Goal: Task Accomplishment & Management: Manage account settings

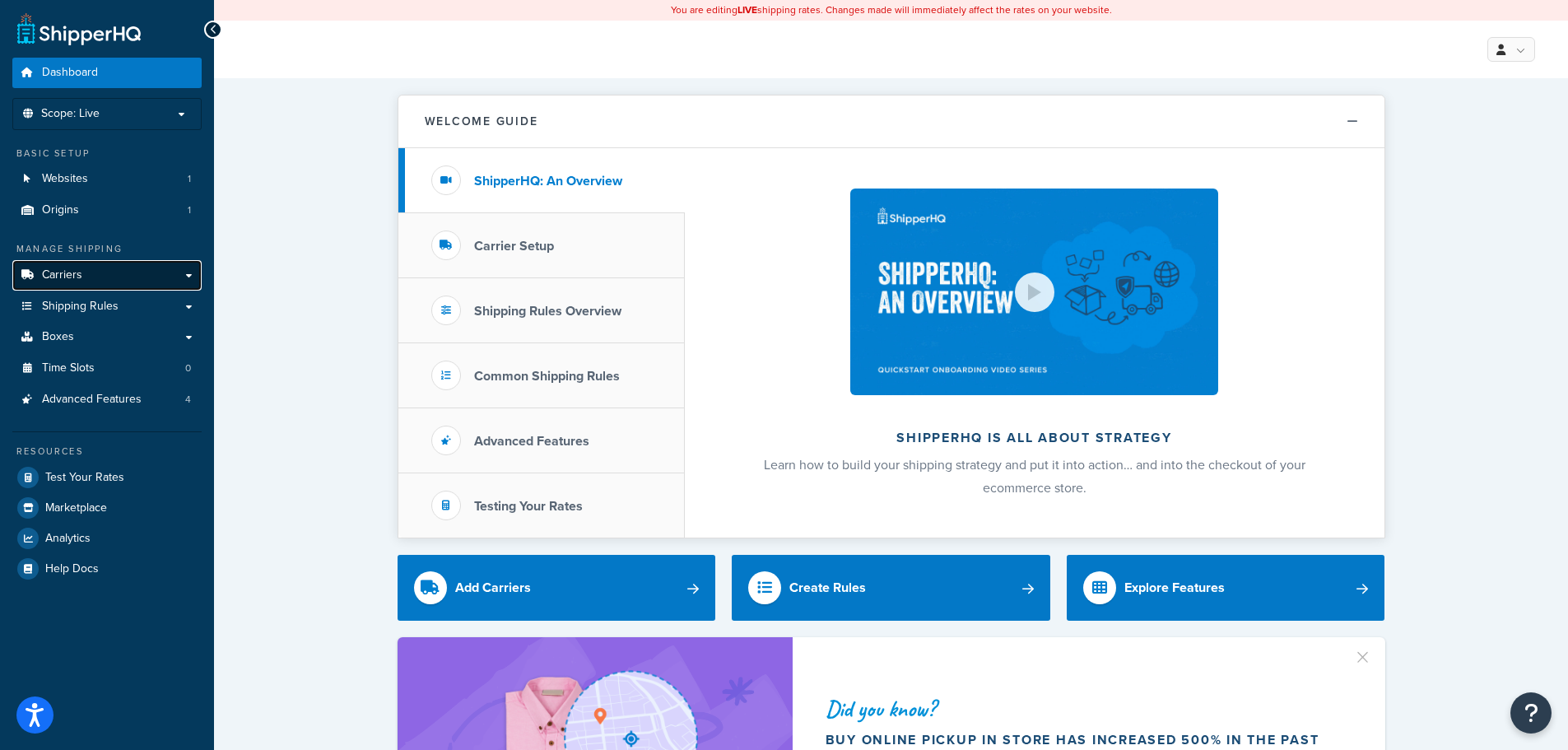
click at [88, 263] on link "Carriers" at bounding box center [106, 275] width 190 height 31
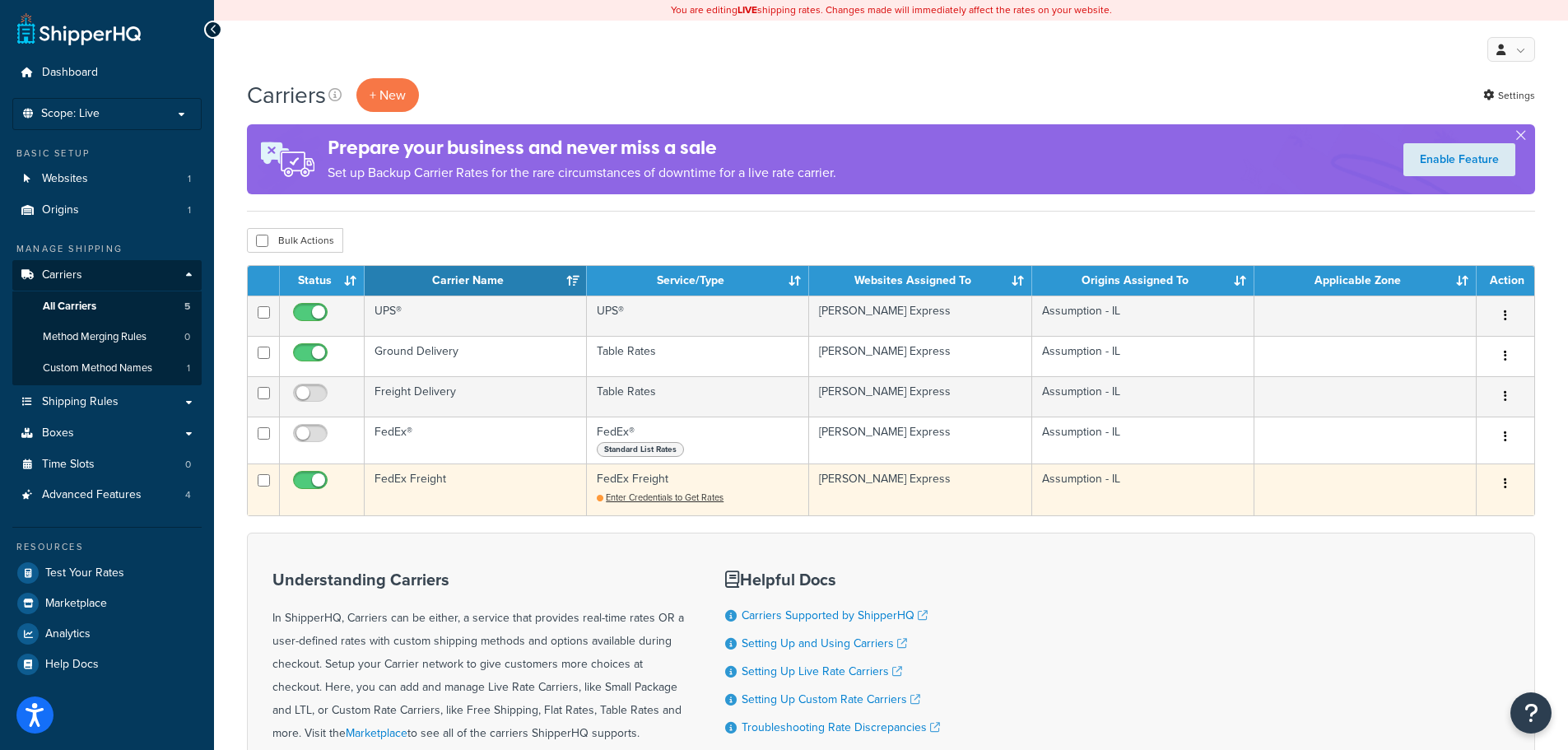
click at [1505, 484] on icon "button" at bounding box center [1505, 483] width 4 height 11
click at [1407, 511] on link "Edit" at bounding box center [1439, 516] width 130 height 33
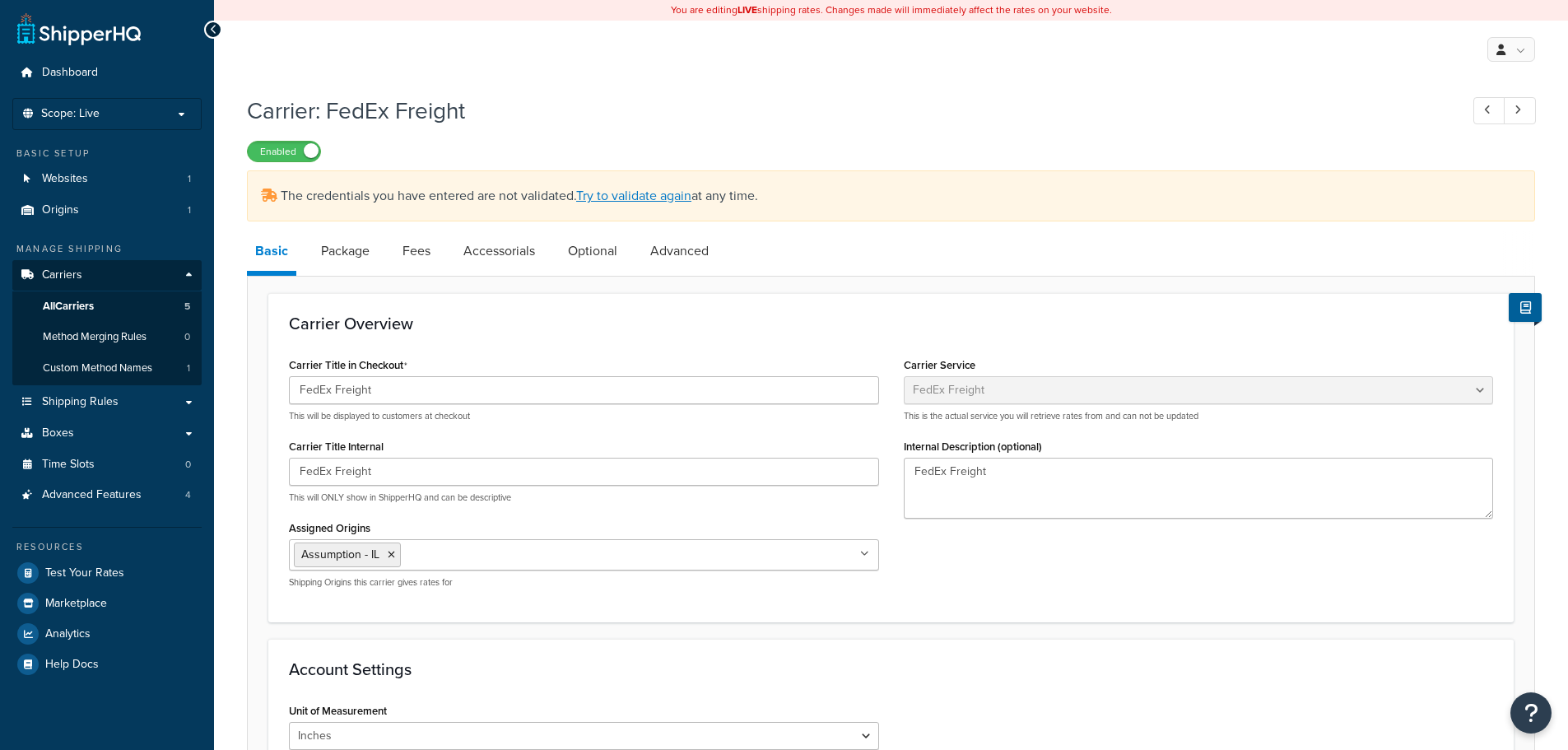
select select "fedExFreight"
click at [679, 248] on link "Advanced" at bounding box center [679, 251] width 75 height 40
select select "false"
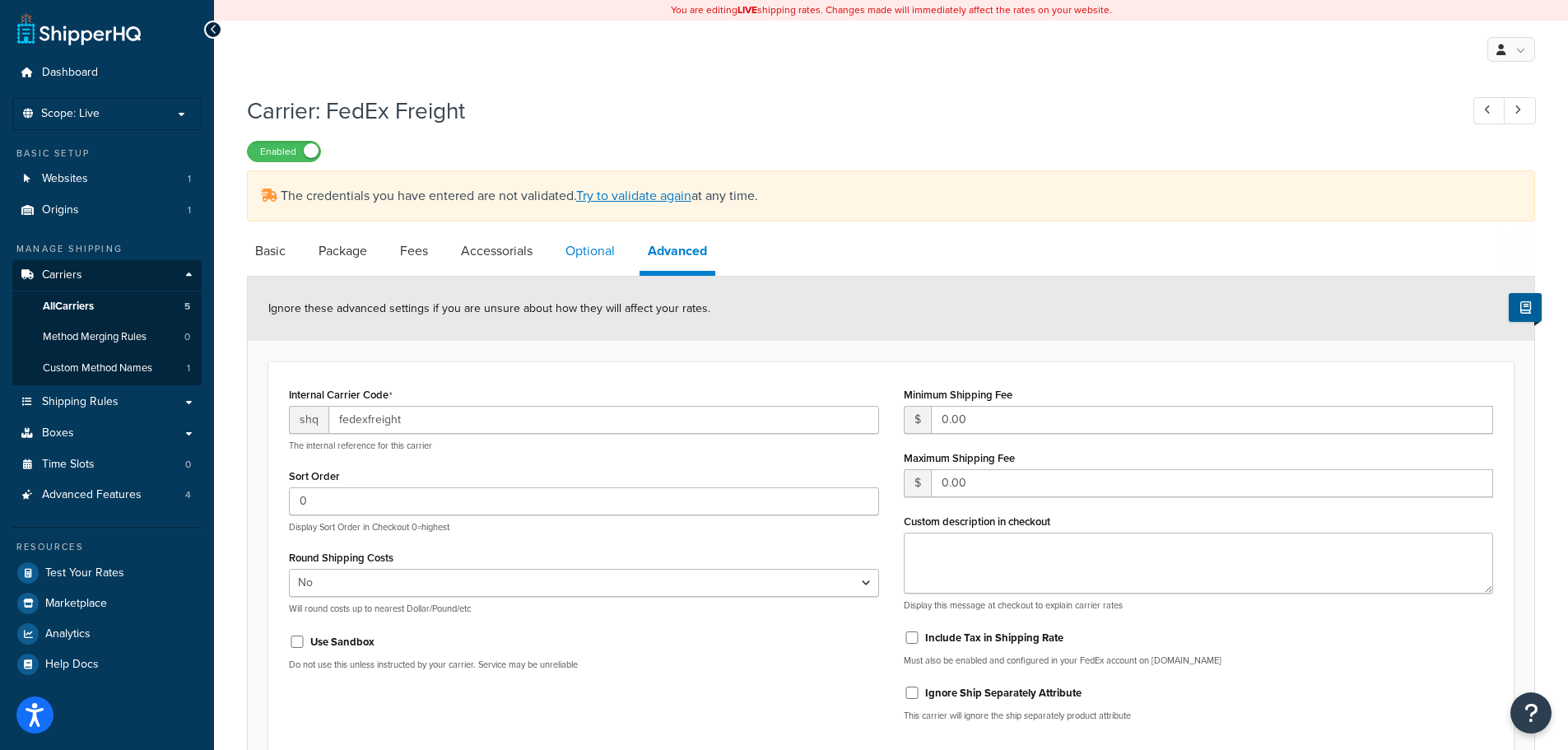
click at [572, 252] on link "Optional" at bounding box center [590, 251] width 66 height 40
select select "60"
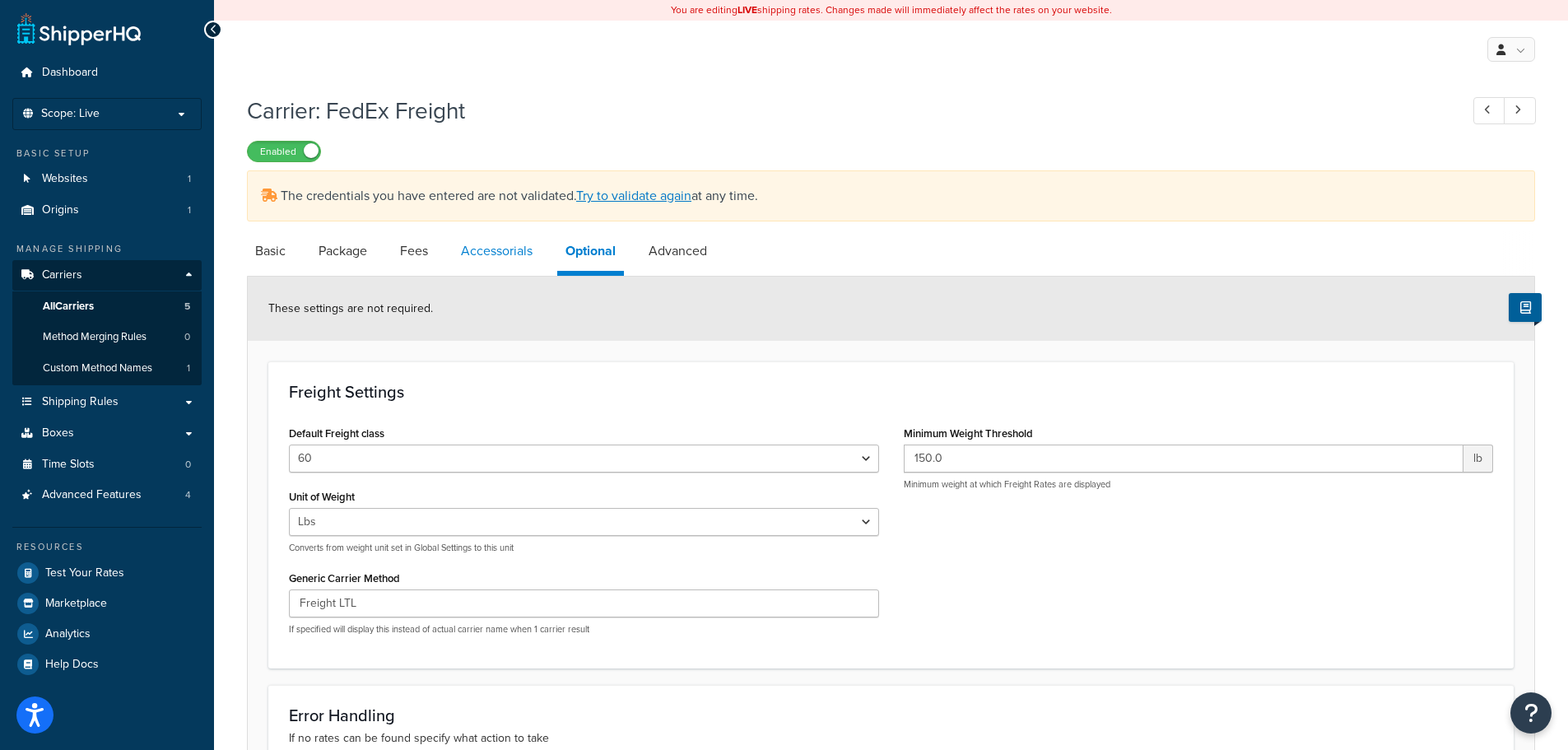
click at [493, 252] on link "Accessorials" at bounding box center [496, 251] width 88 height 40
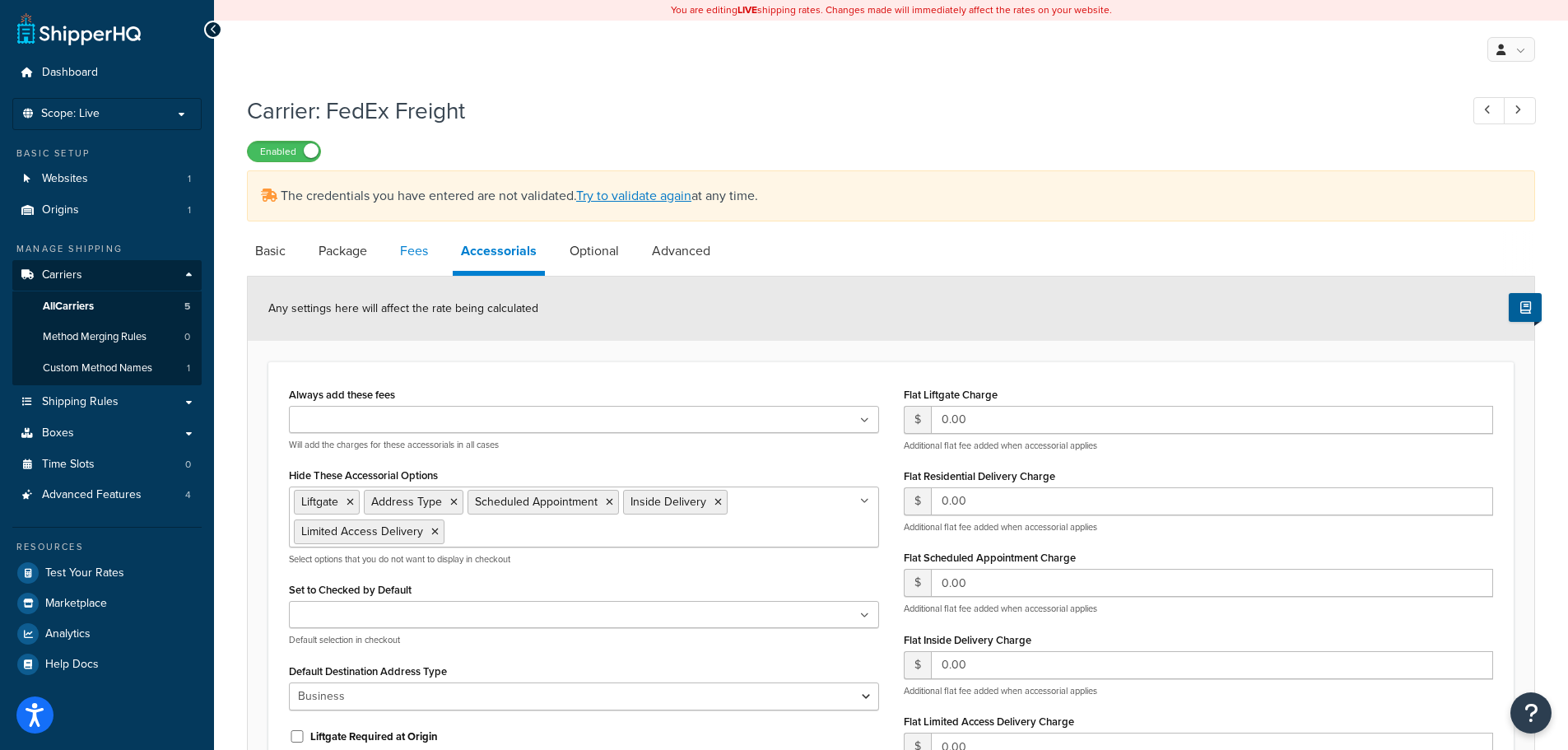
click at [417, 248] on link "Fees" at bounding box center [414, 251] width 44 height 40
select select "AFTER"
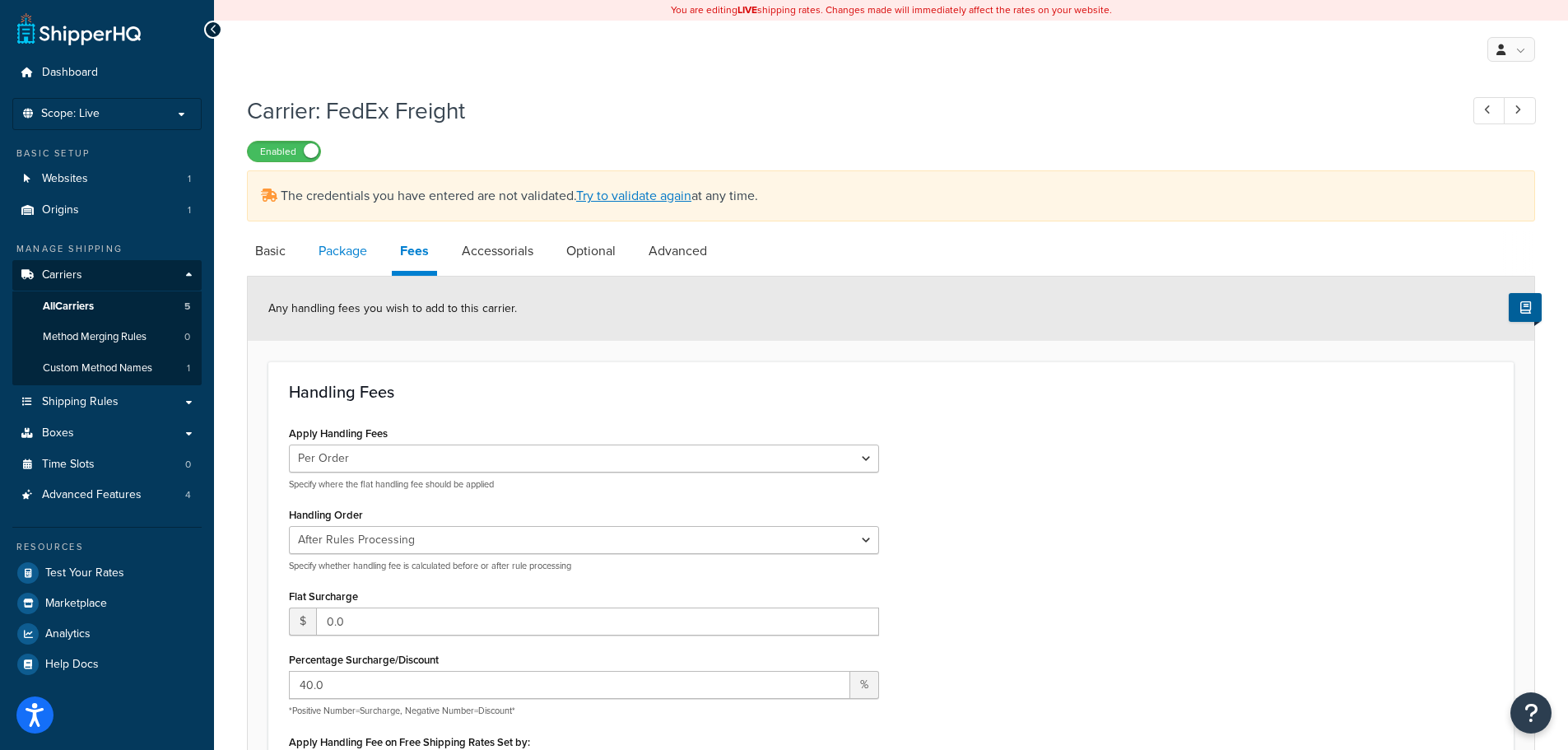
click at [331, 247] on link "Package" at bounding box center [343, 251] width 65 height 40
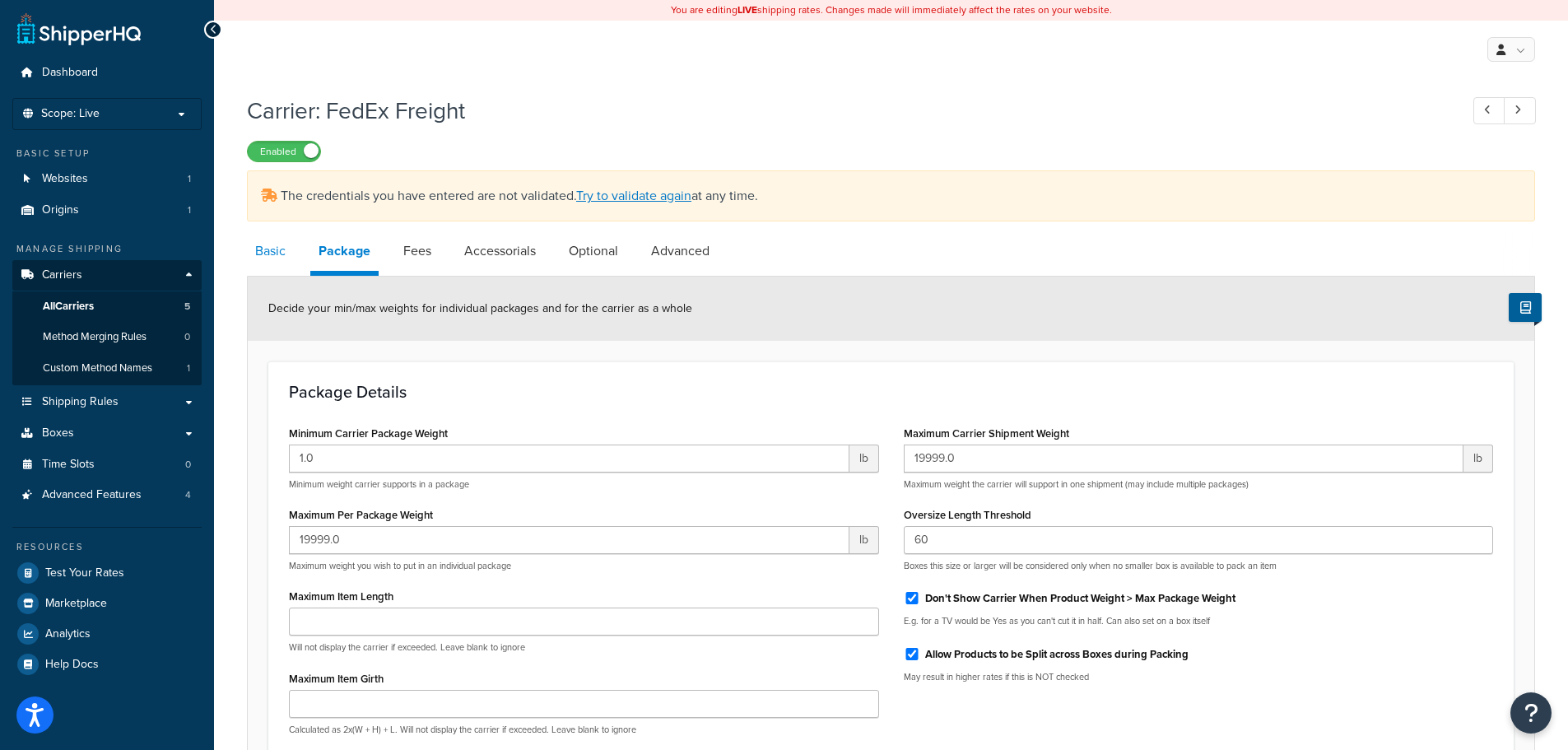
click at [275, 242] on link "Basic" at bounding box center [270, 251] width 47 height 40
select select "fedExFreight"
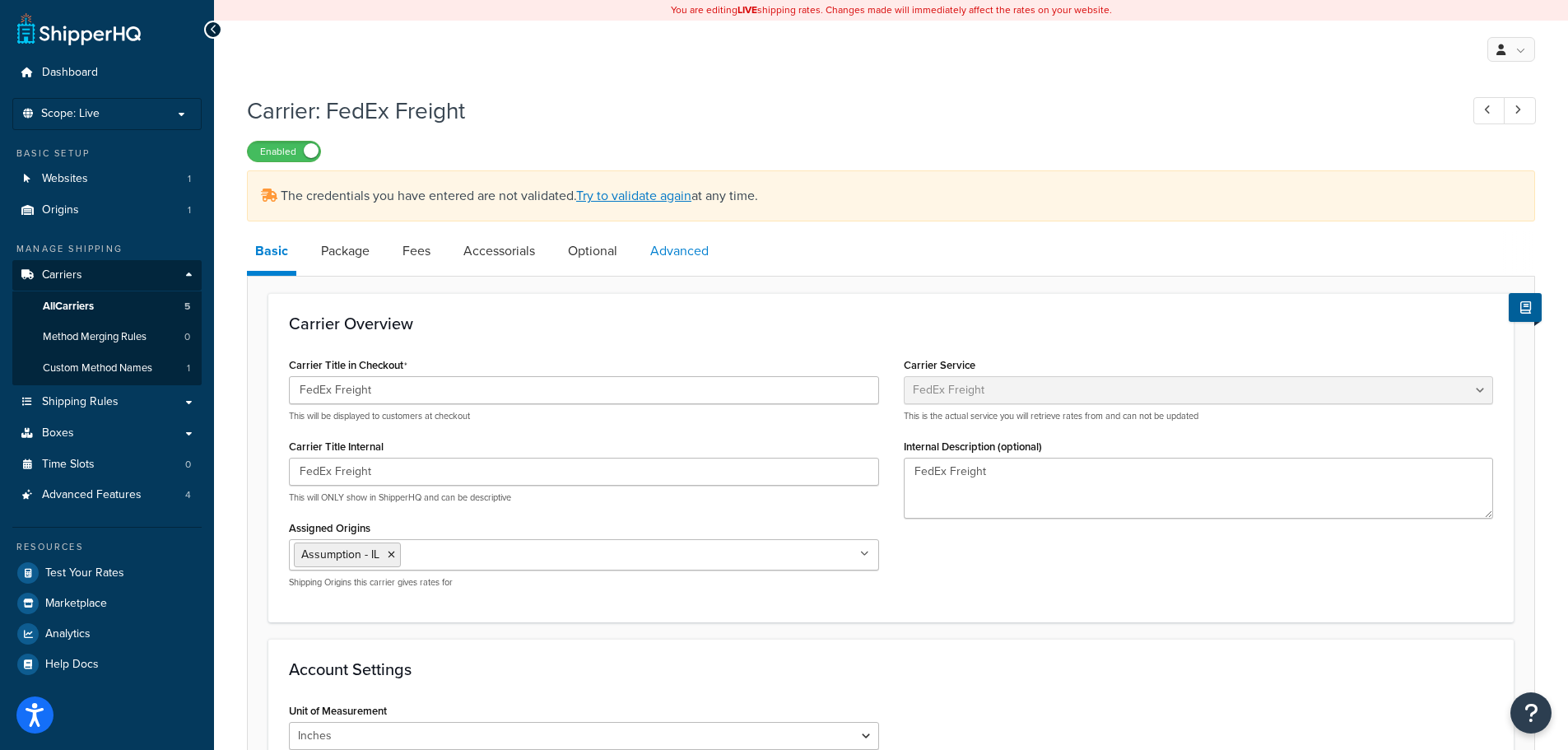
click at [693, 245] on link "Advanced" at bounding box center [679, 251] width 75 height 40
select select "false"
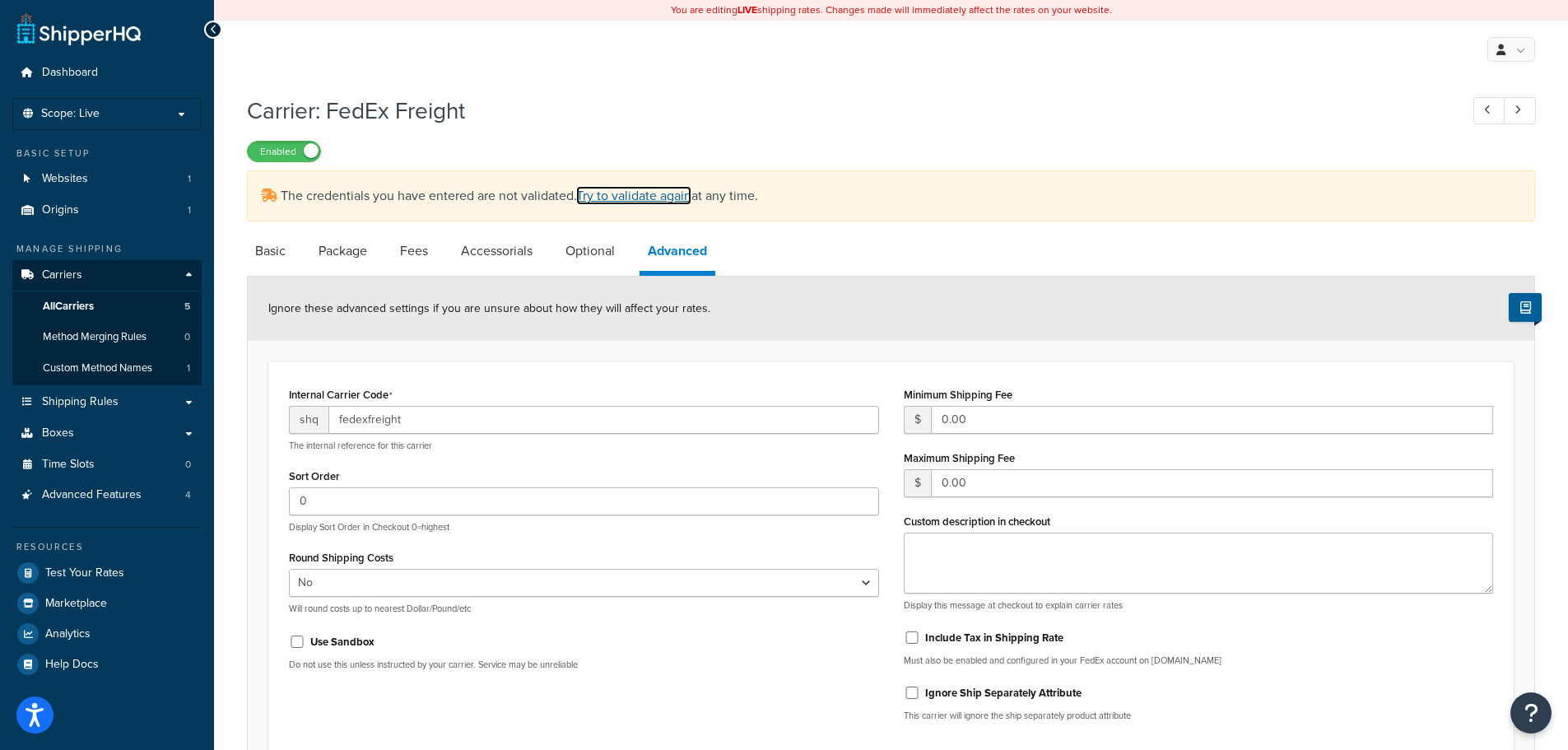
click at [650, 195] on link "Try to validate again" at bounding box center [633, 195] width 116 height 18
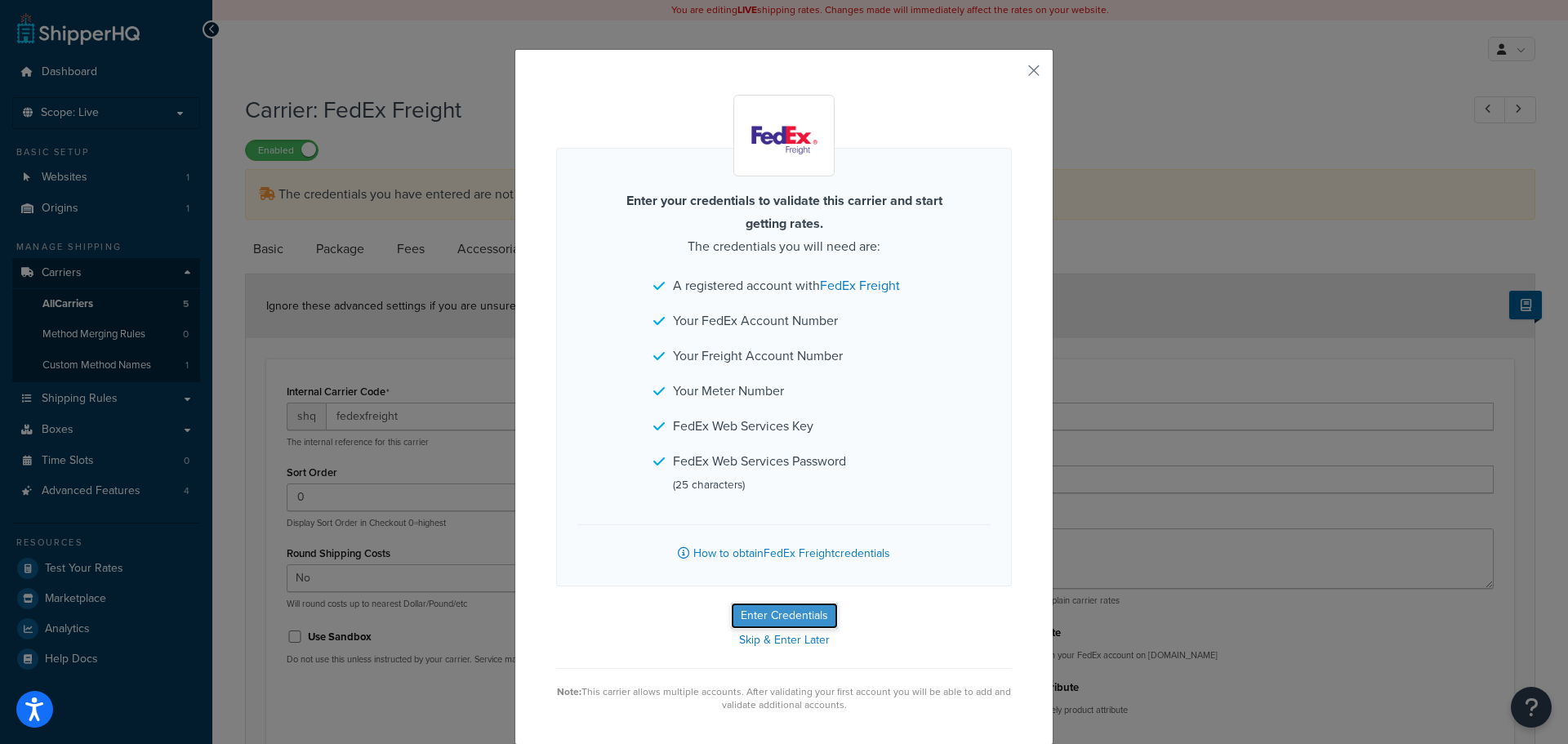
click at [796, 619] on button "Enter Credentials" at bounding box center [784, 616] width 107 height 26
select select "PALLET"
select select "US"
select select "IL"
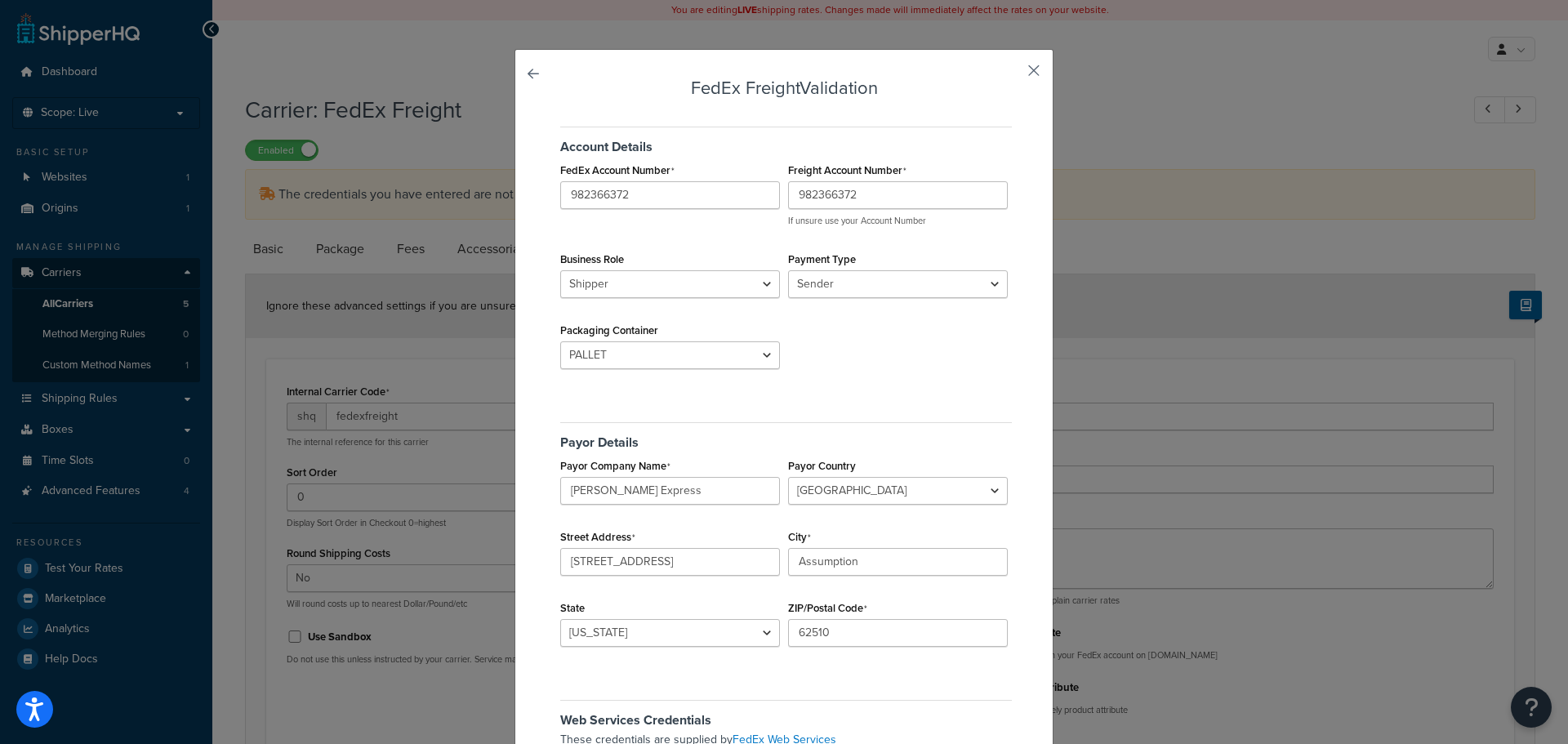
click at [1012, 78] on button "button" at bounding box center [1010, 76] width 4 height 4
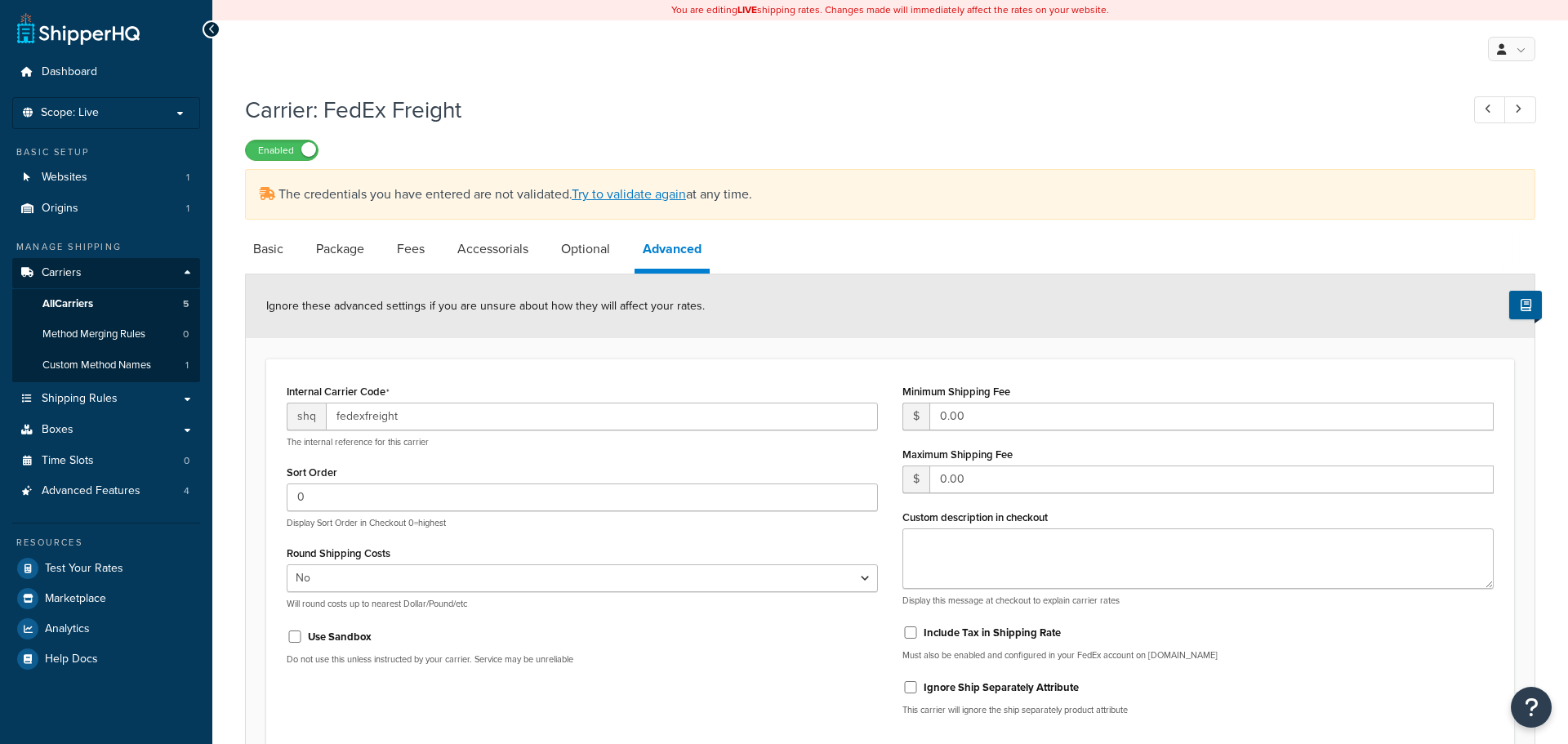
select select "false"
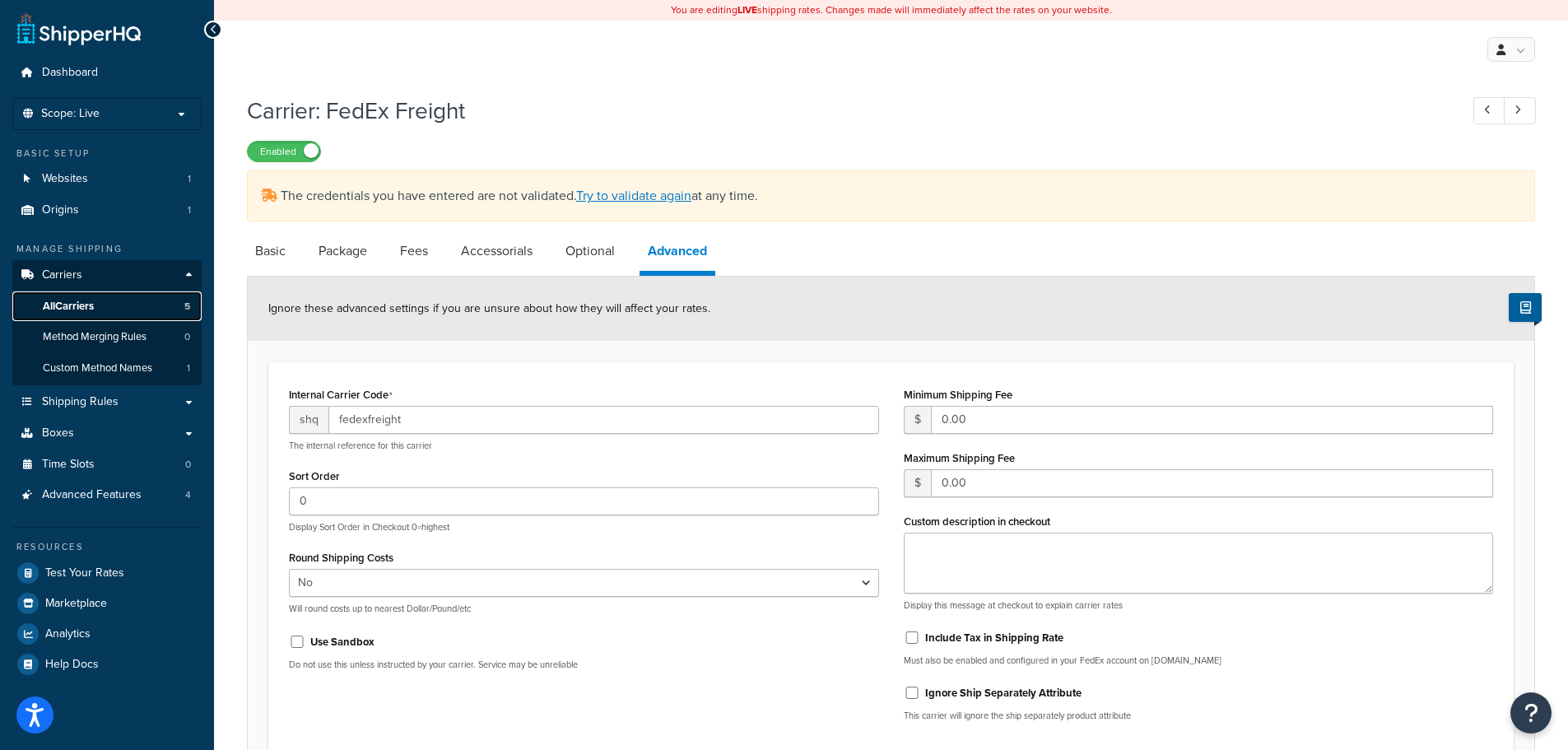
click at [62, 302] on span "All Carriers" at bounding box center [67, 306] width 51 height 14
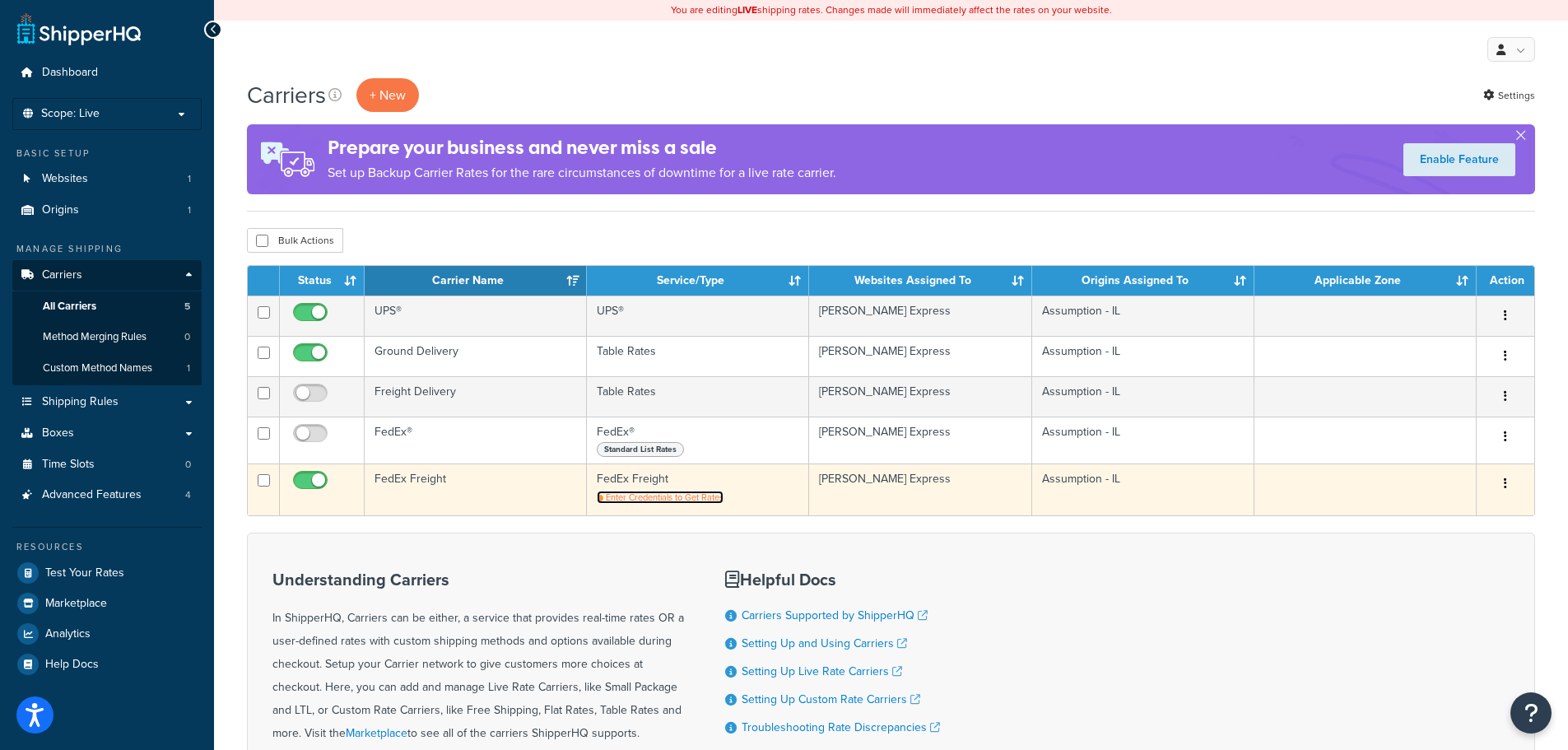
click at [685, 496] on span "Enter Credentials to Get Rates" at bounding box center [664, 498] width 117 height 13
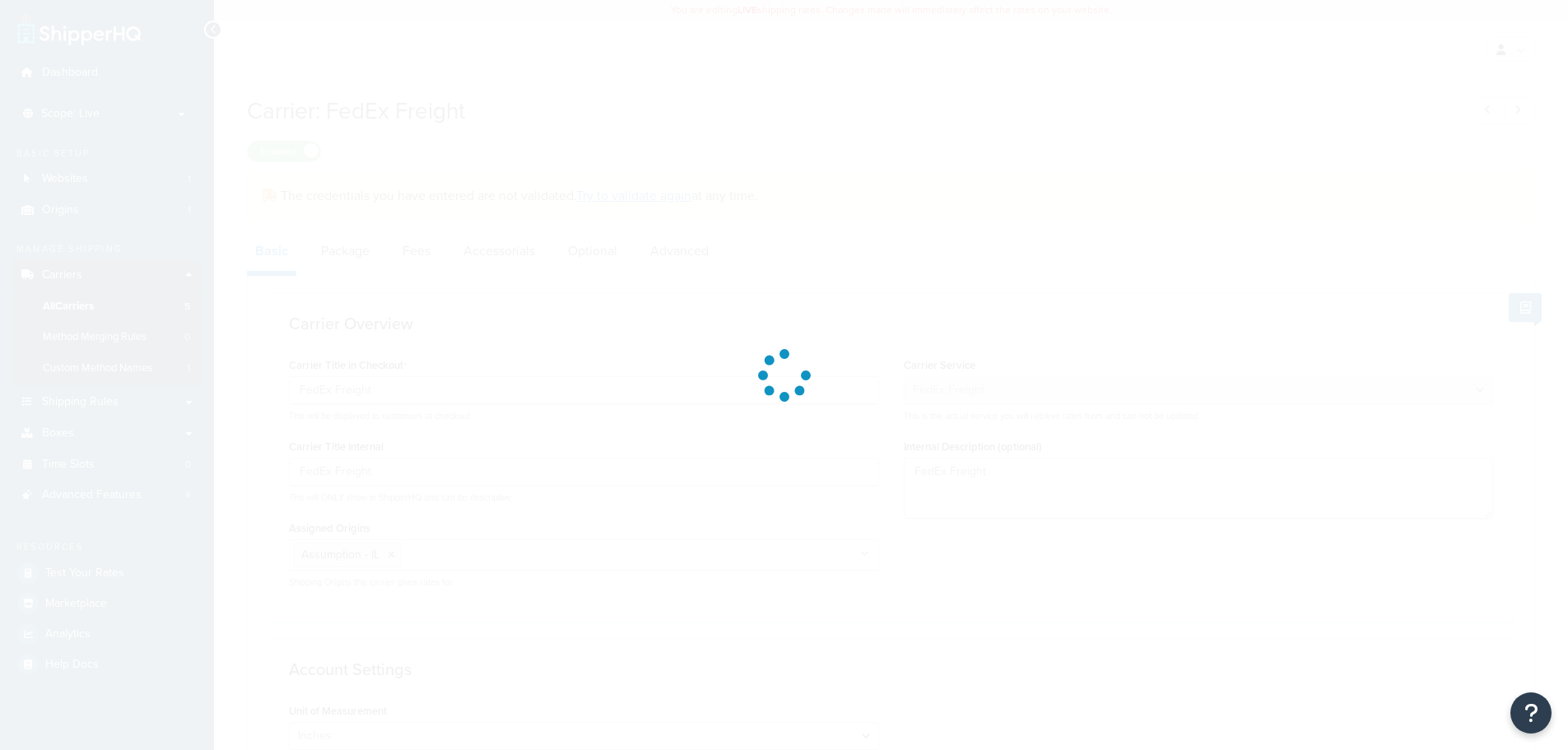
select select "fedExFreight"
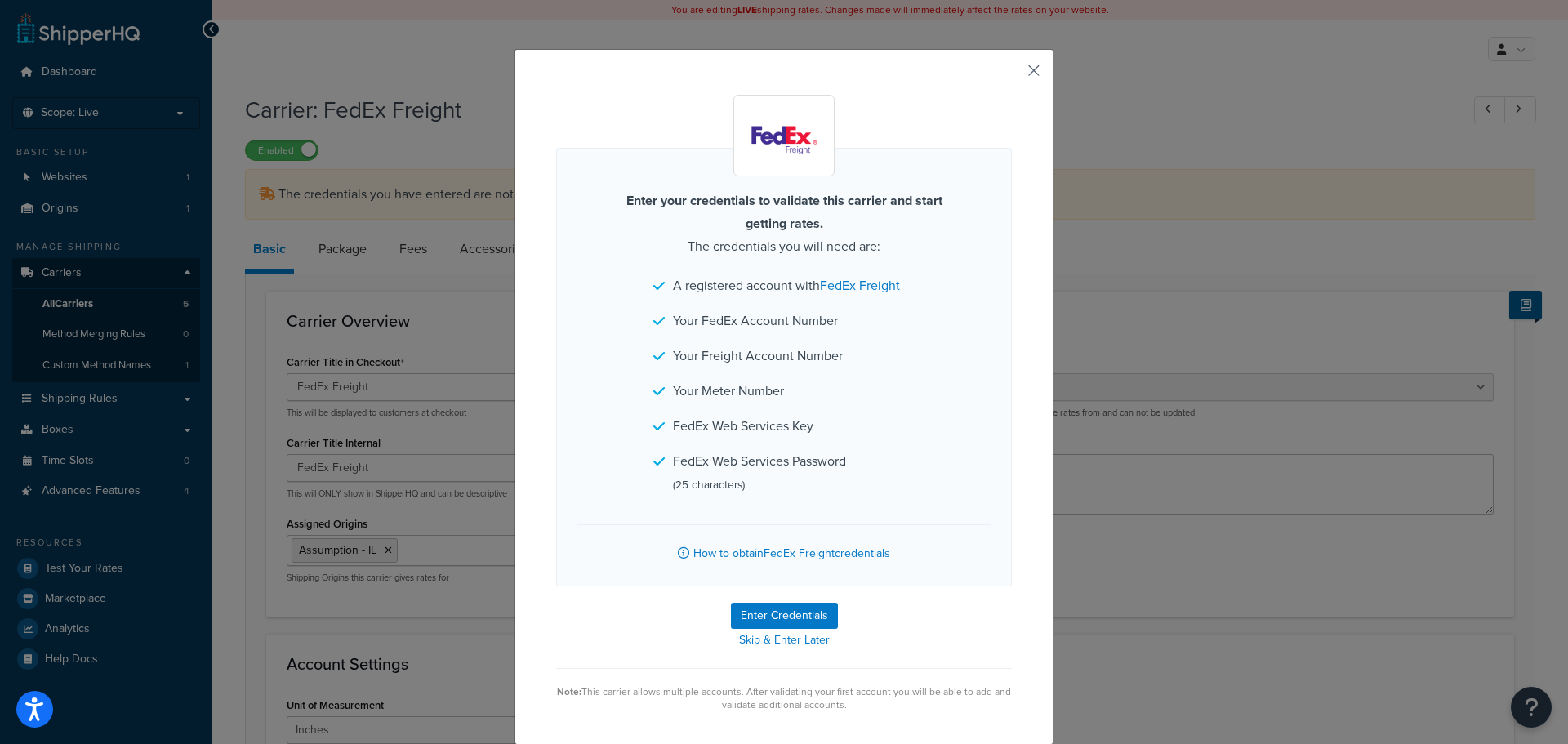
click at [1012, 74] on button "button" at bounding box center [1010, 76] width 4 height 4
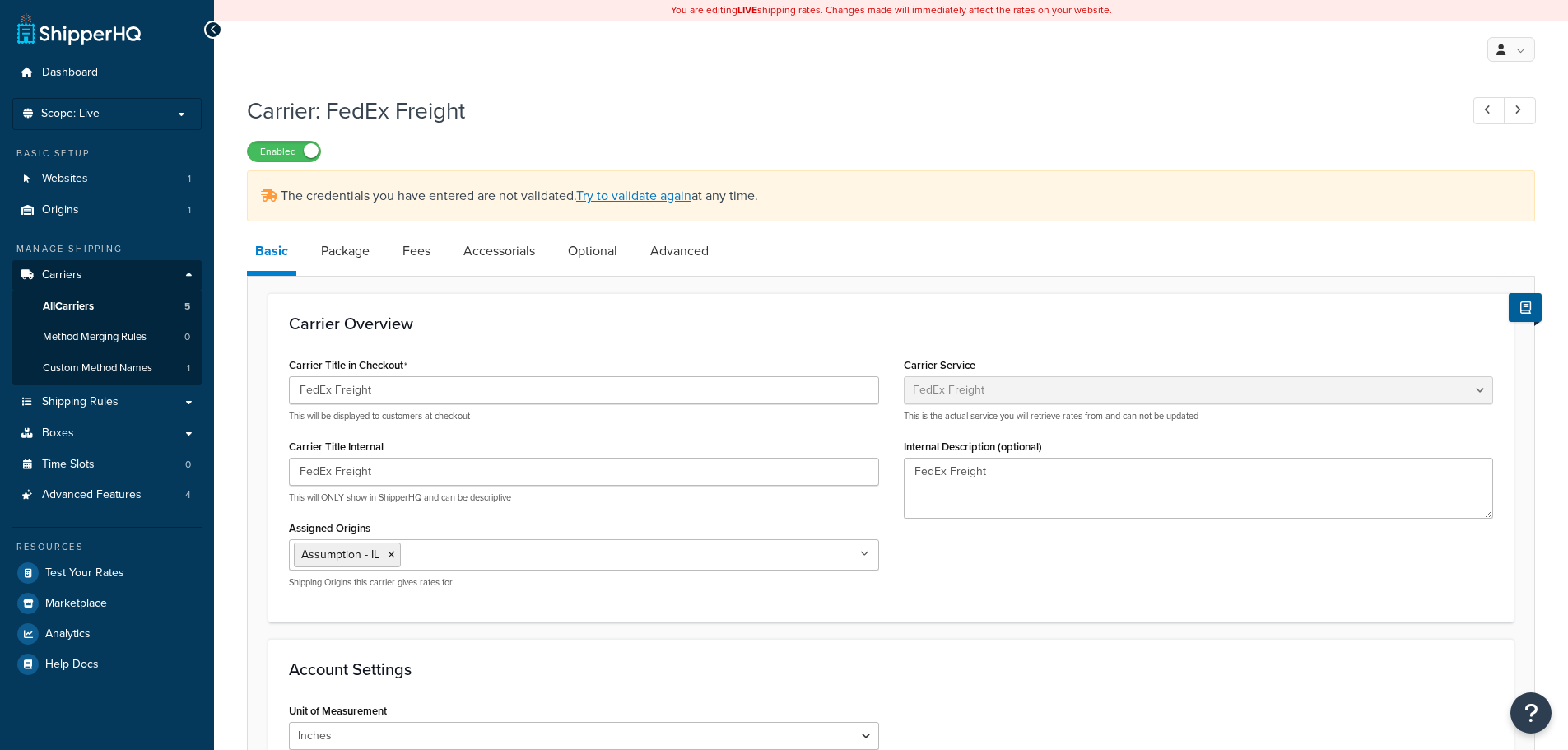
select select "fedExFreight"
click at [637, 196] on link "Try to validate again" at bounding box center [633, 195] width 116 height 18
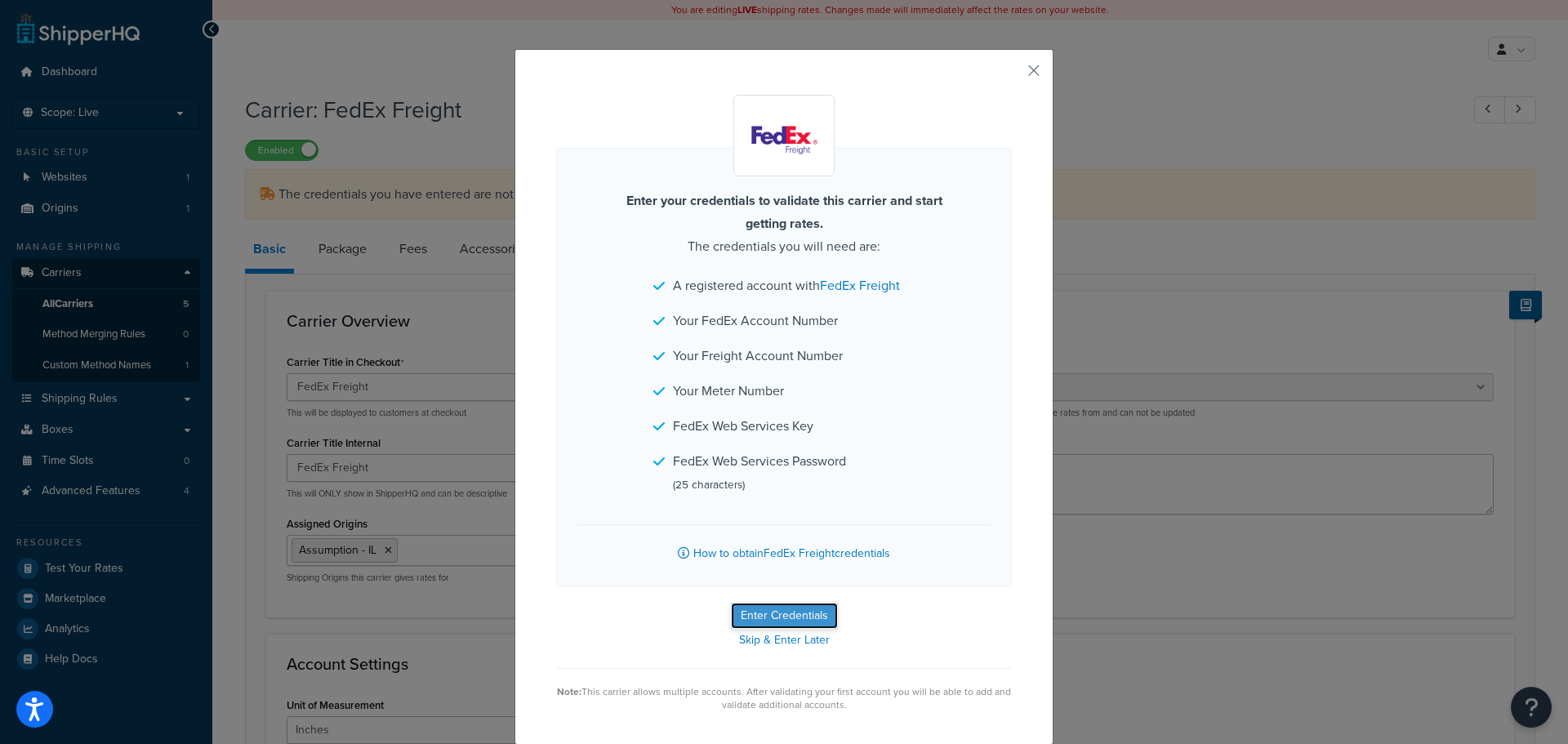
click at [783, 614] on button "Enter Credentials" at bounding box center [784, 616] width 107 height 26
select select "PALLET"
select select "US"
select select "IL"
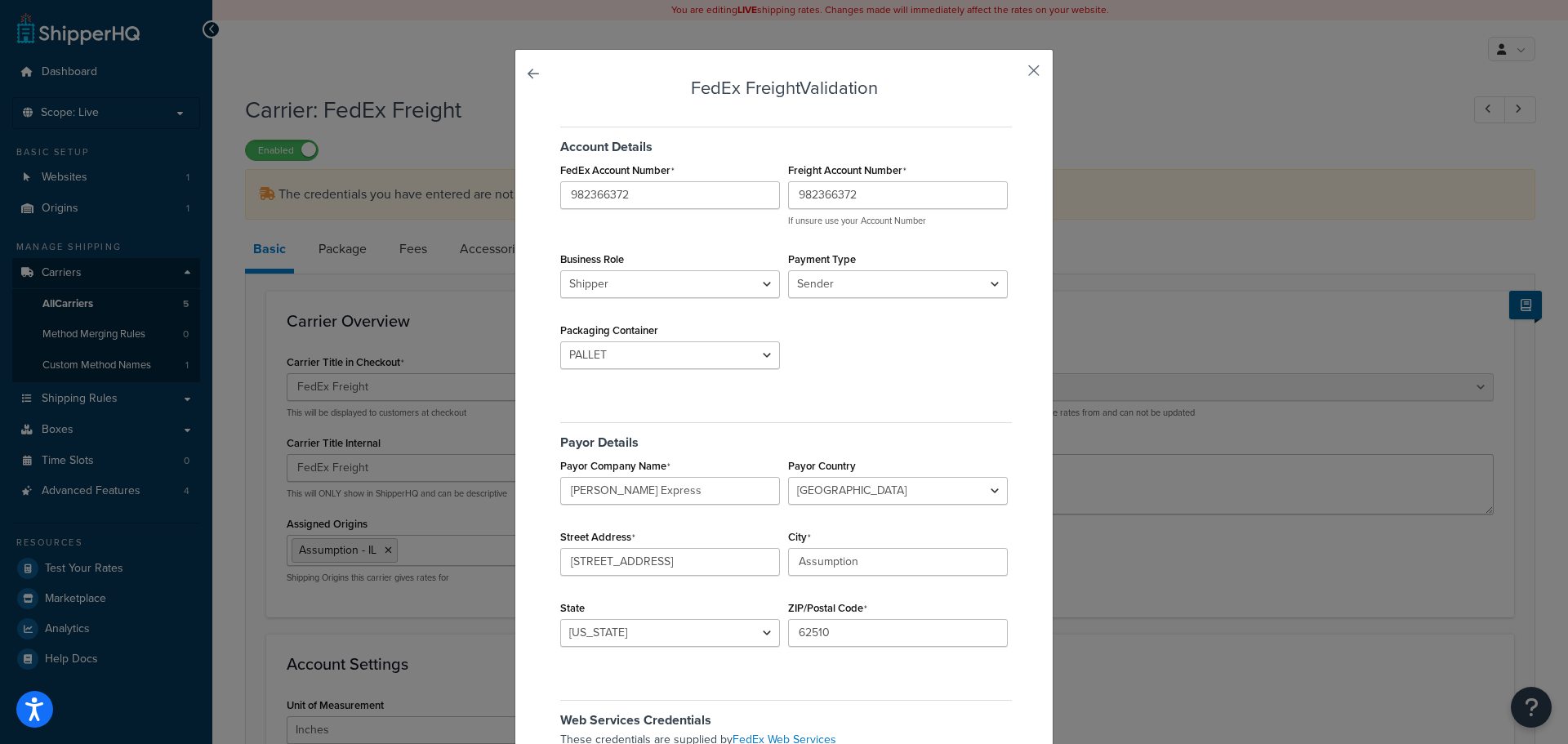
click at [1012, 74] on button "button" at bounding box center [1010, 76] width 4 height 4
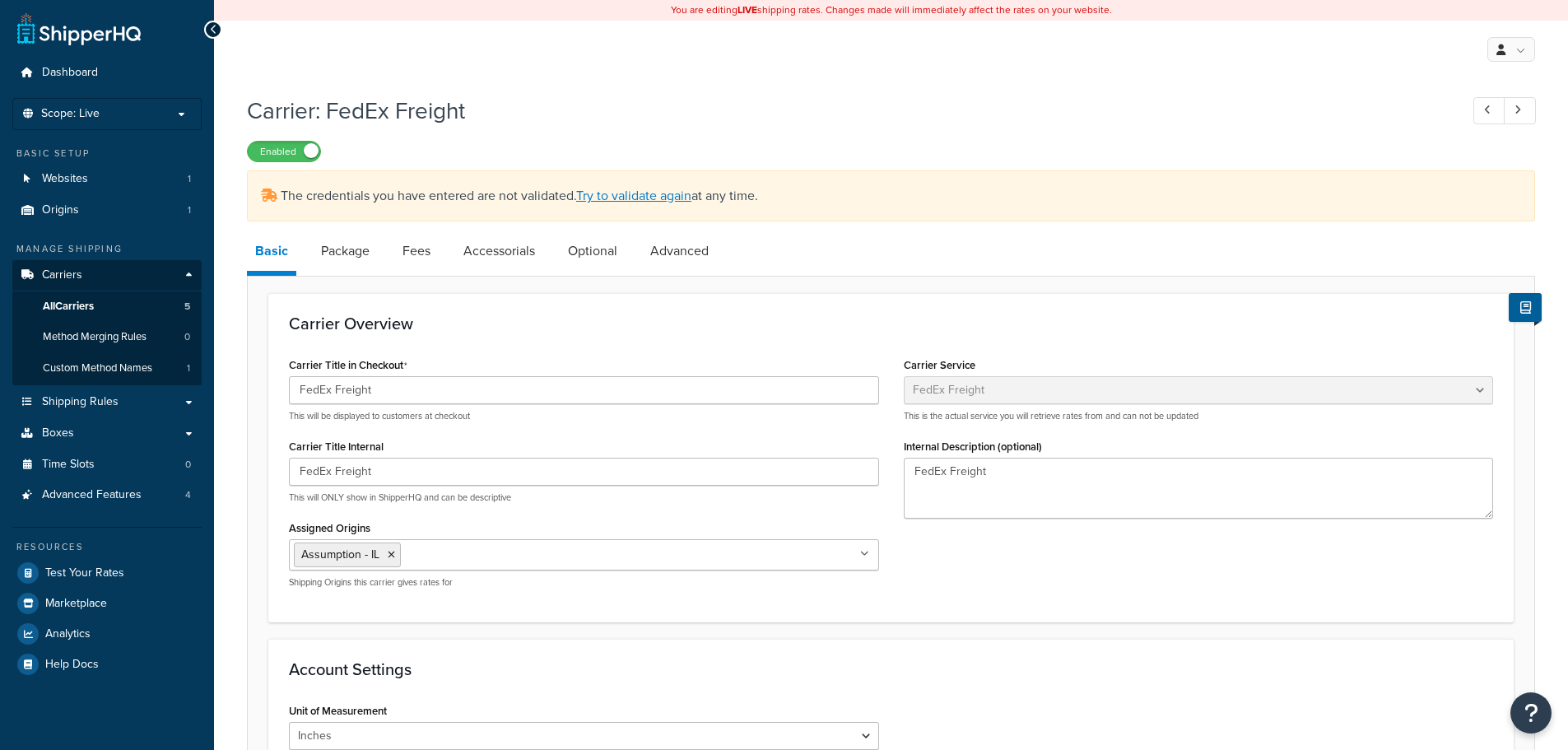
select select "fedExFreight"
